Goal: Task Accomplishment & Management: Manage account settings

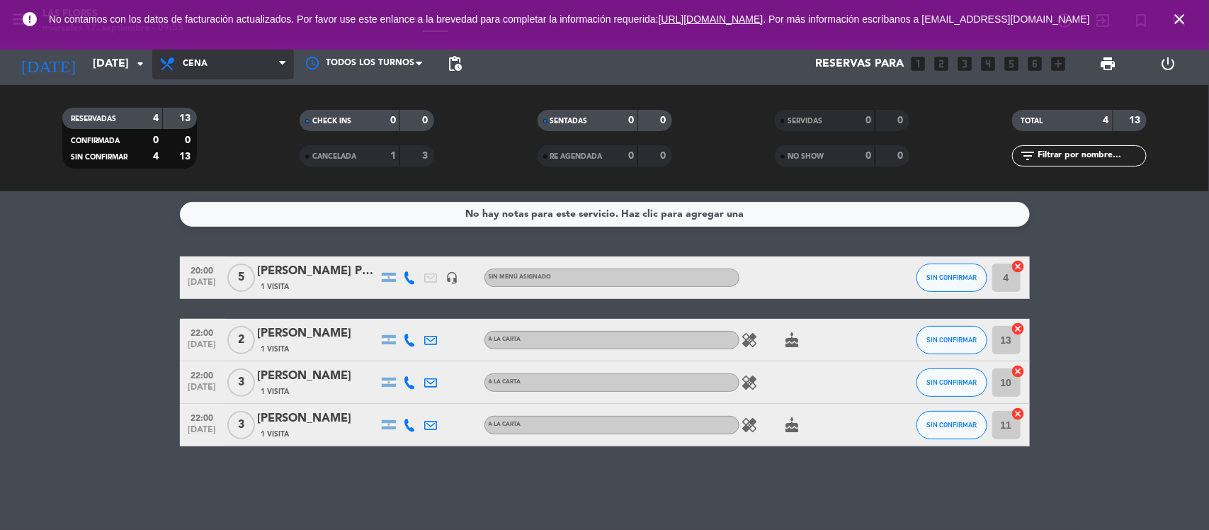
click at [190, 60] on span "Cena" at bounding box center [195, 64] width 25 height 10
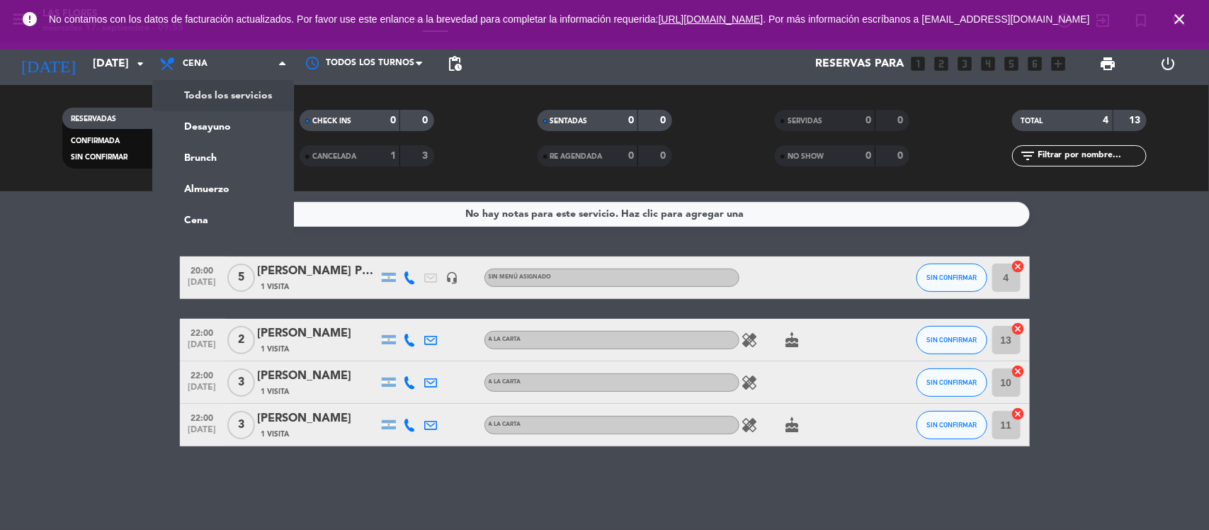
click at [232, 99] on div "menu Las Flores miércoles 17. septiembre - 09:55 Mis reservas Mapa de mesas Dis…" at bounding box center [604, 95] width 1209 height 191
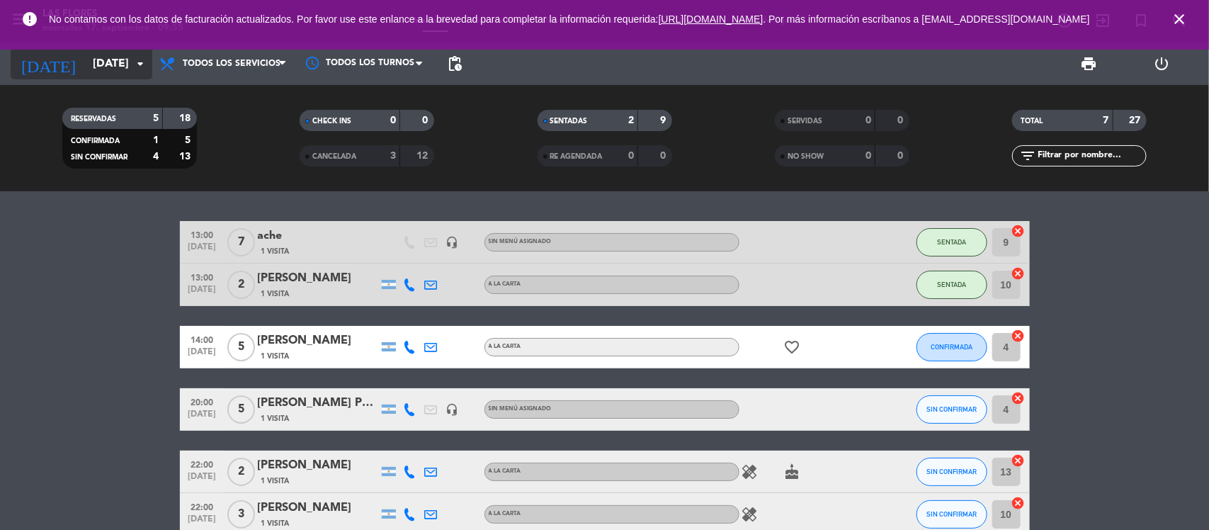
click at [113, 65] on input "mar. 16 sep." at bounding box center [160, 64] width 149 height 28
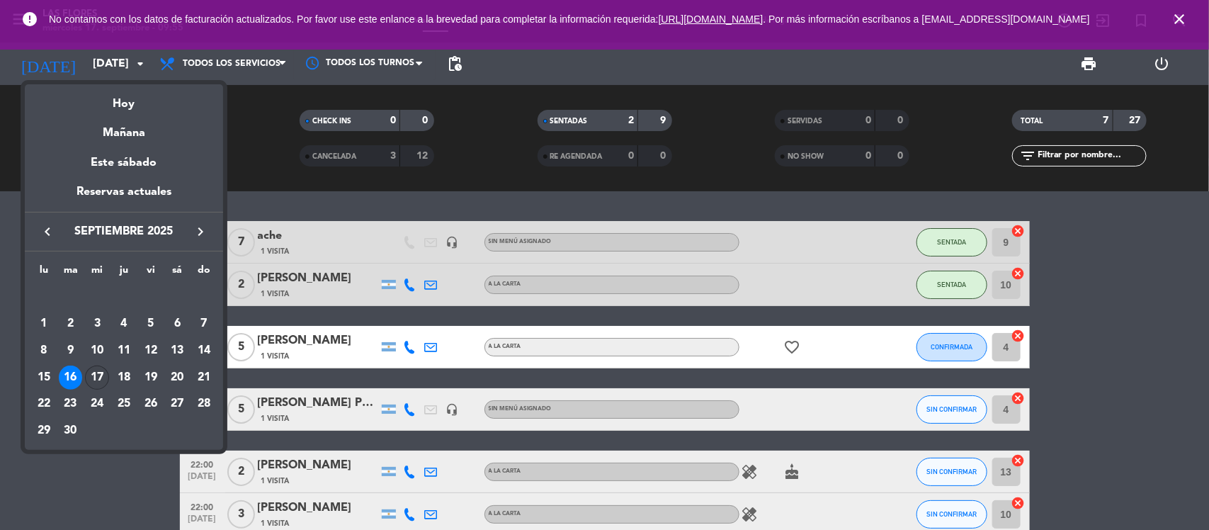
click at [103, 370] on div "17" at bounding box center [97, 377] width 24 height 24
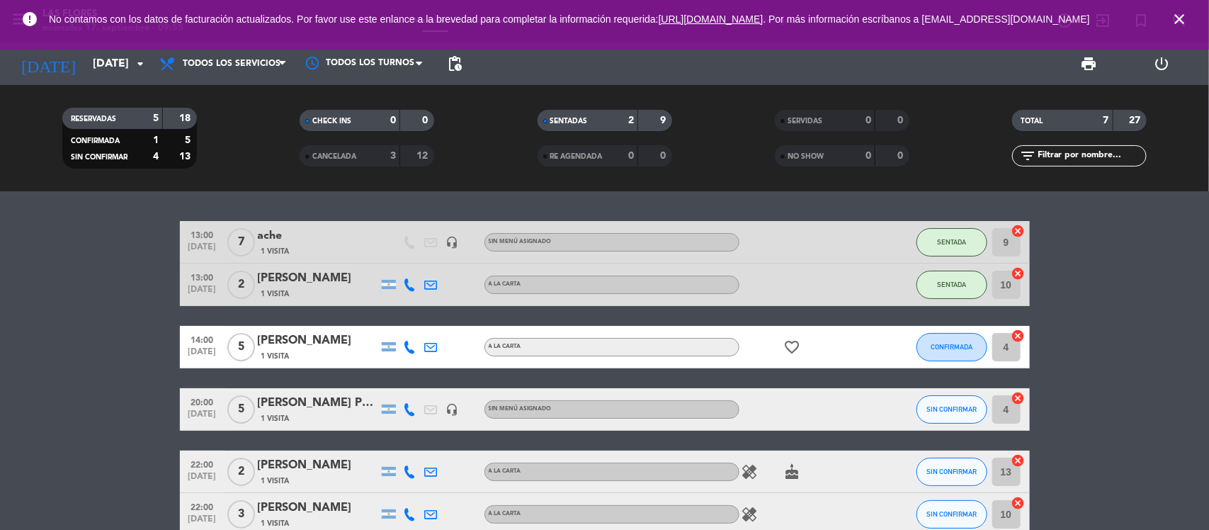
type input "[DATE]"
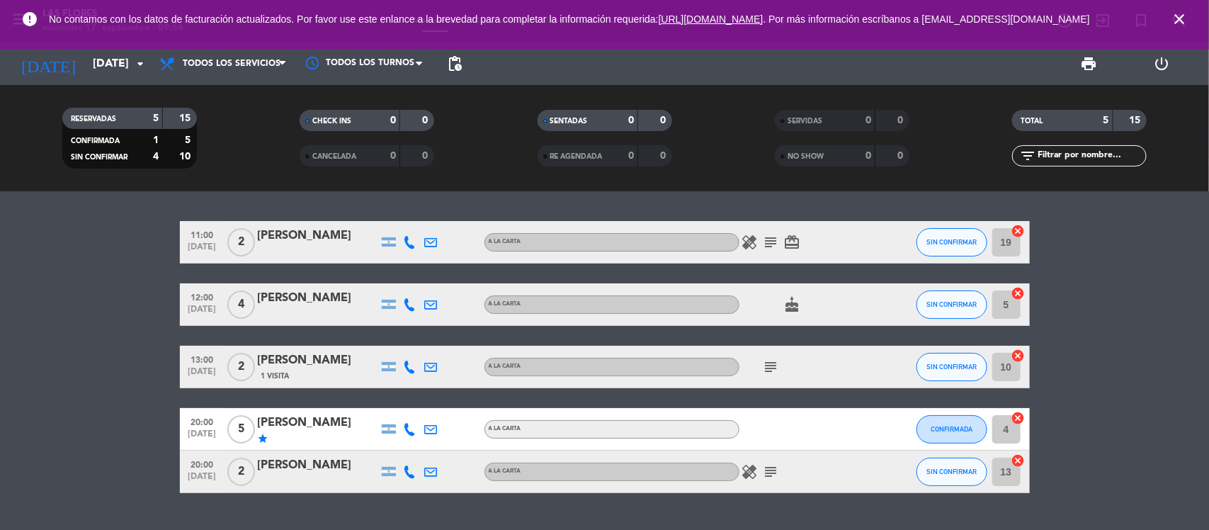
click at [262, 438] on icon "star" at bounding box center [263, 438] width 11 height 11
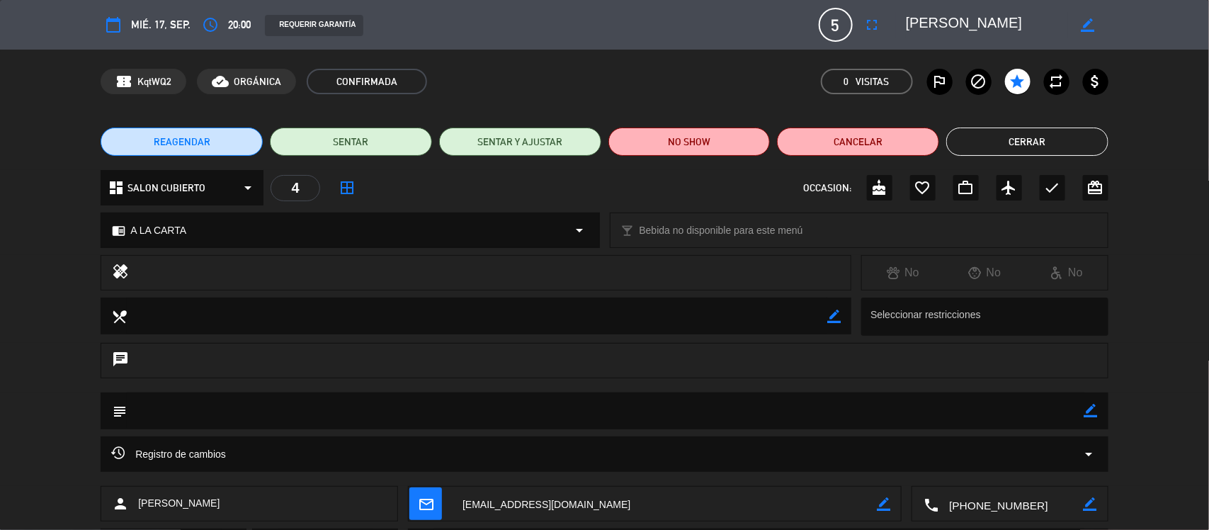
type input "lbrfernandez@gmail.com"
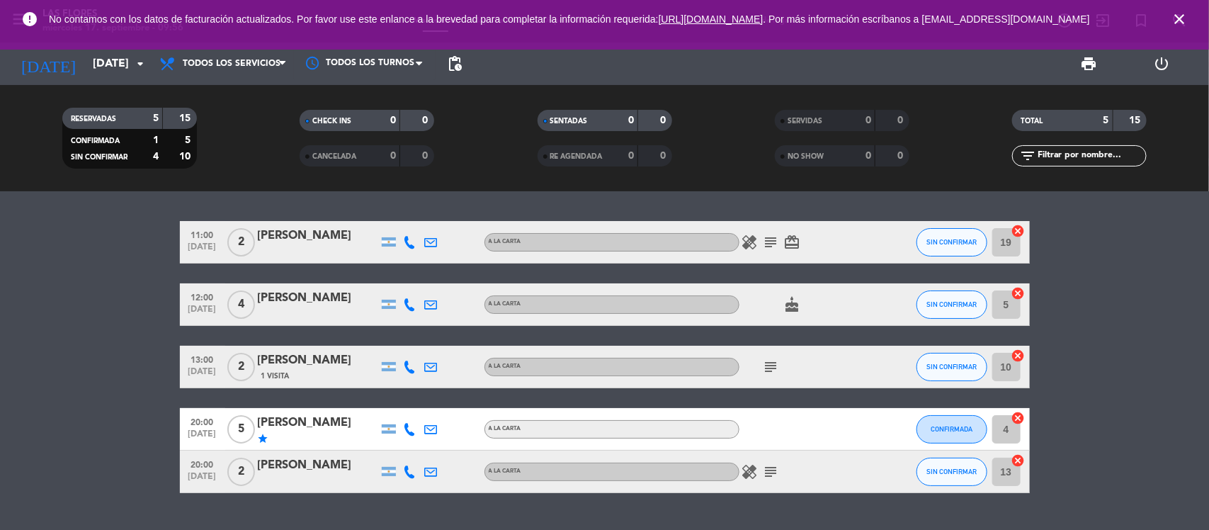
drag, startPoint x: 263, startPoint y: 437, endPoint x: 21, endPoint y: 377, distance: 249.6
click at [21, 377] on bookings-row "11:00 [DATE] 2 [PERSON_NAME] A LA CARTA healing subject card_giftcard SIN CONFI…" at bounding box center [604, 357] width 1209 height 272
click at [264, 434] on icon "star" at bounding box center [263, 438] width 11 height 11
